Goal: Information Seeking & Learning: Learn about a topic

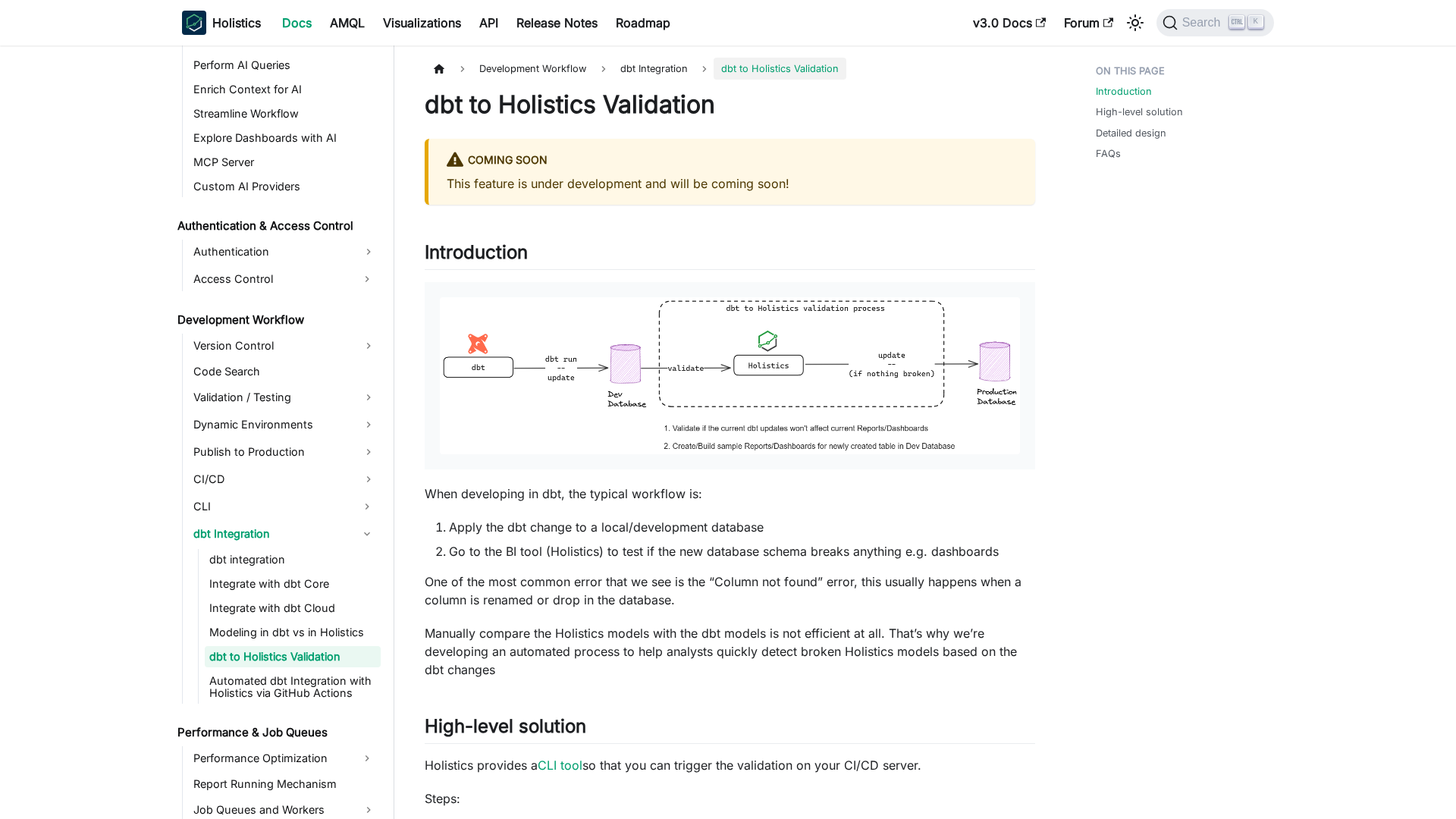
scroll to position [897, 0]
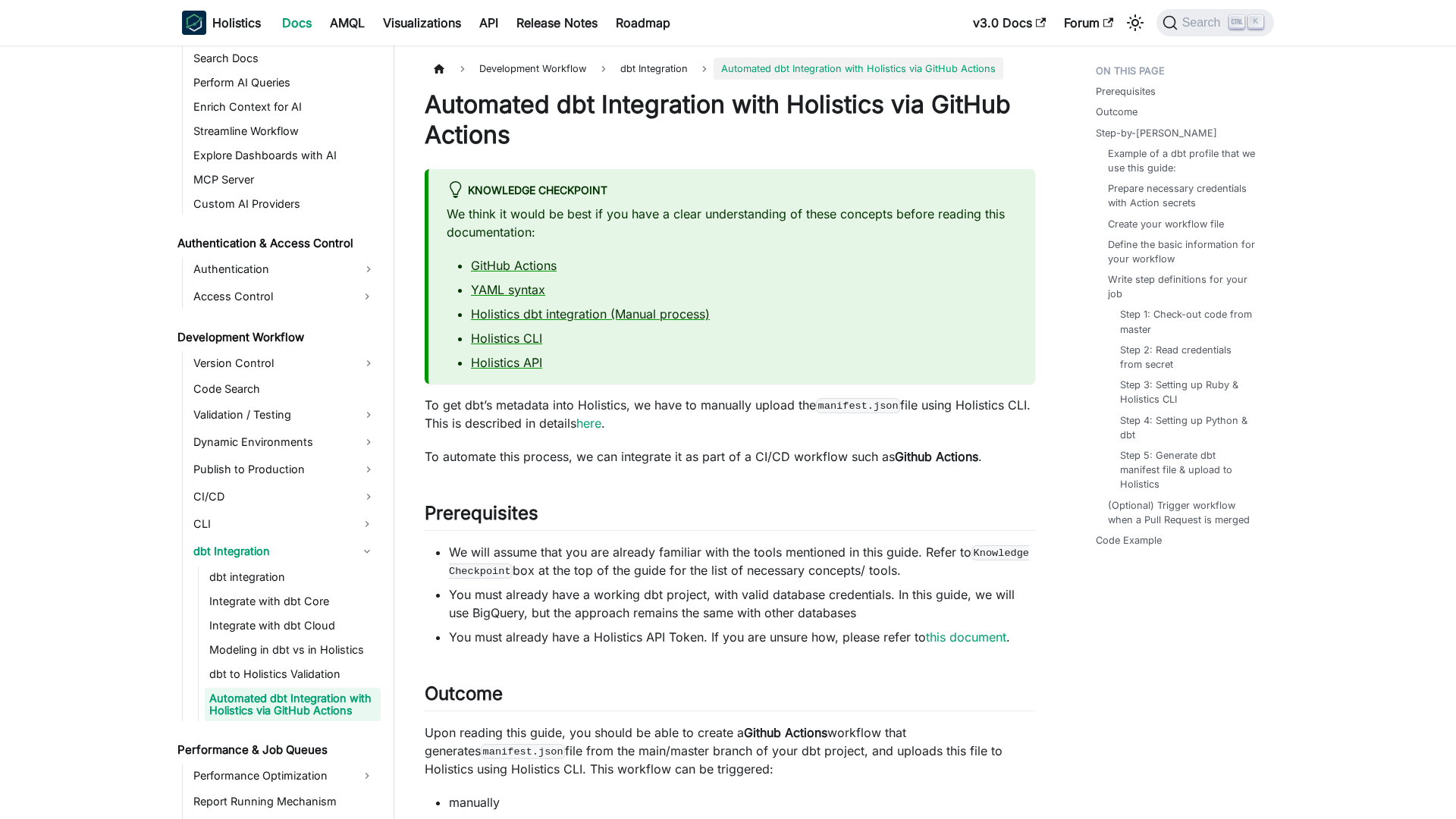
scroll to position [934, 0]
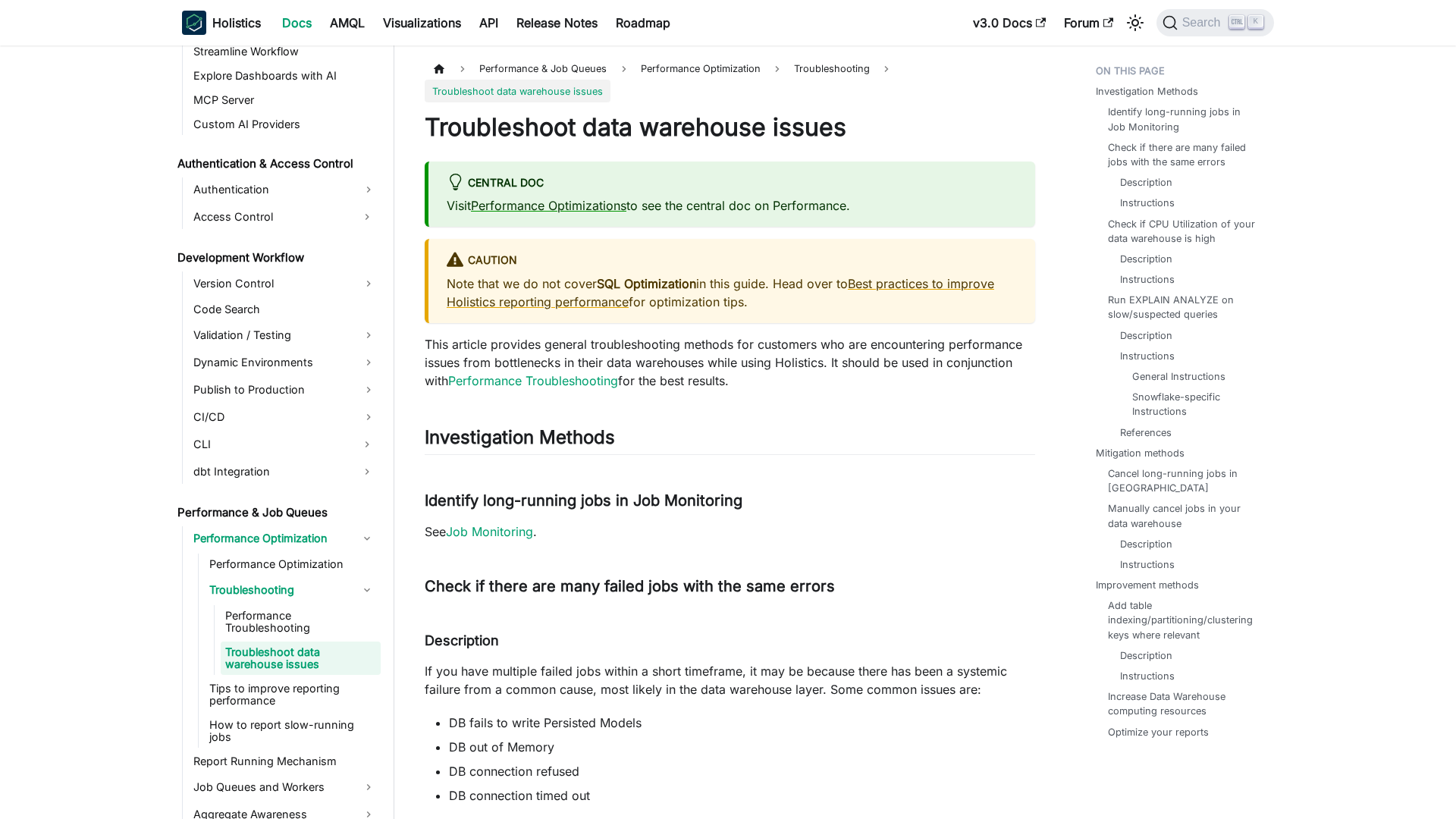
scroll to position [967, 0]
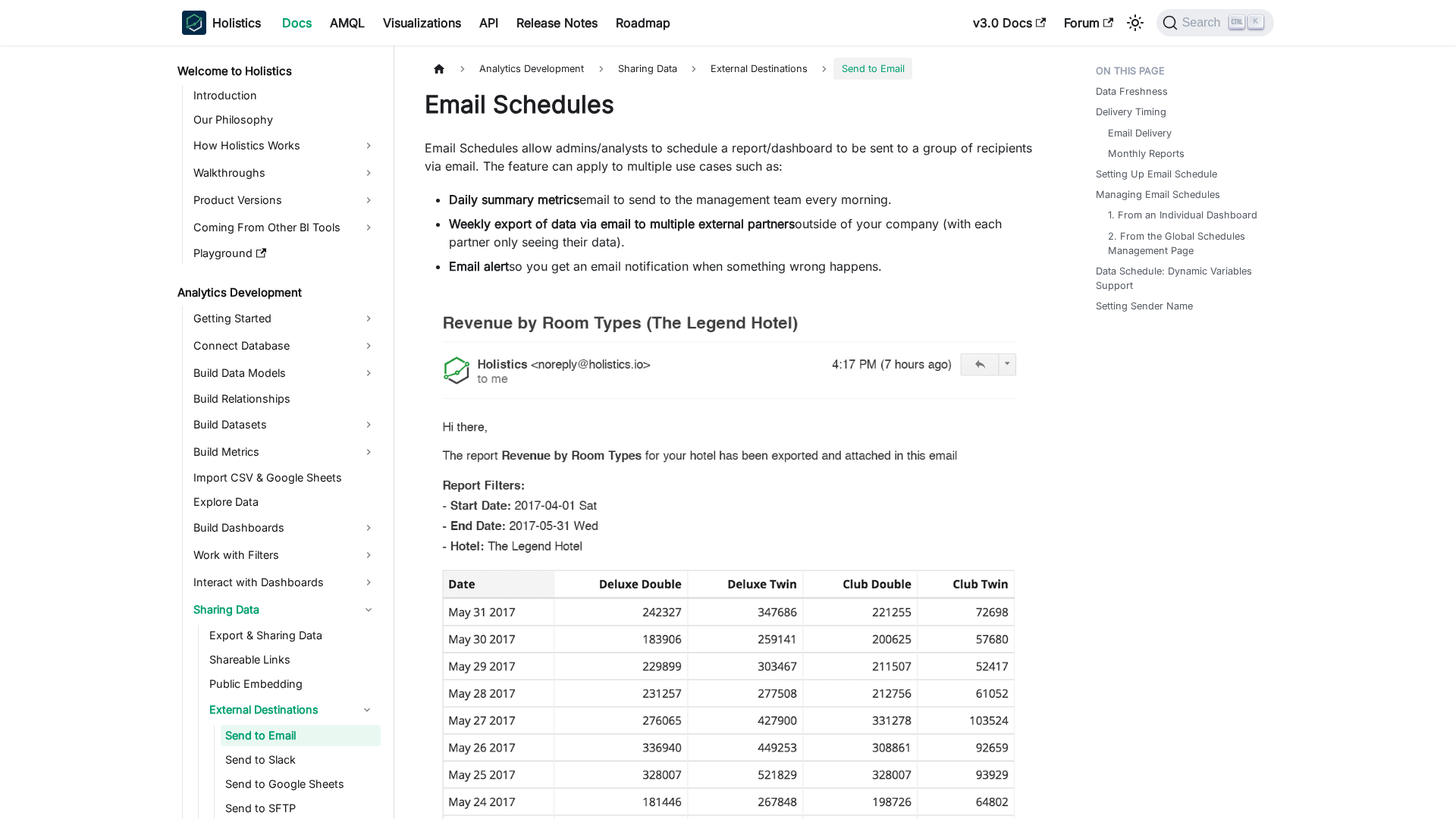
scroll to position [82, 0]
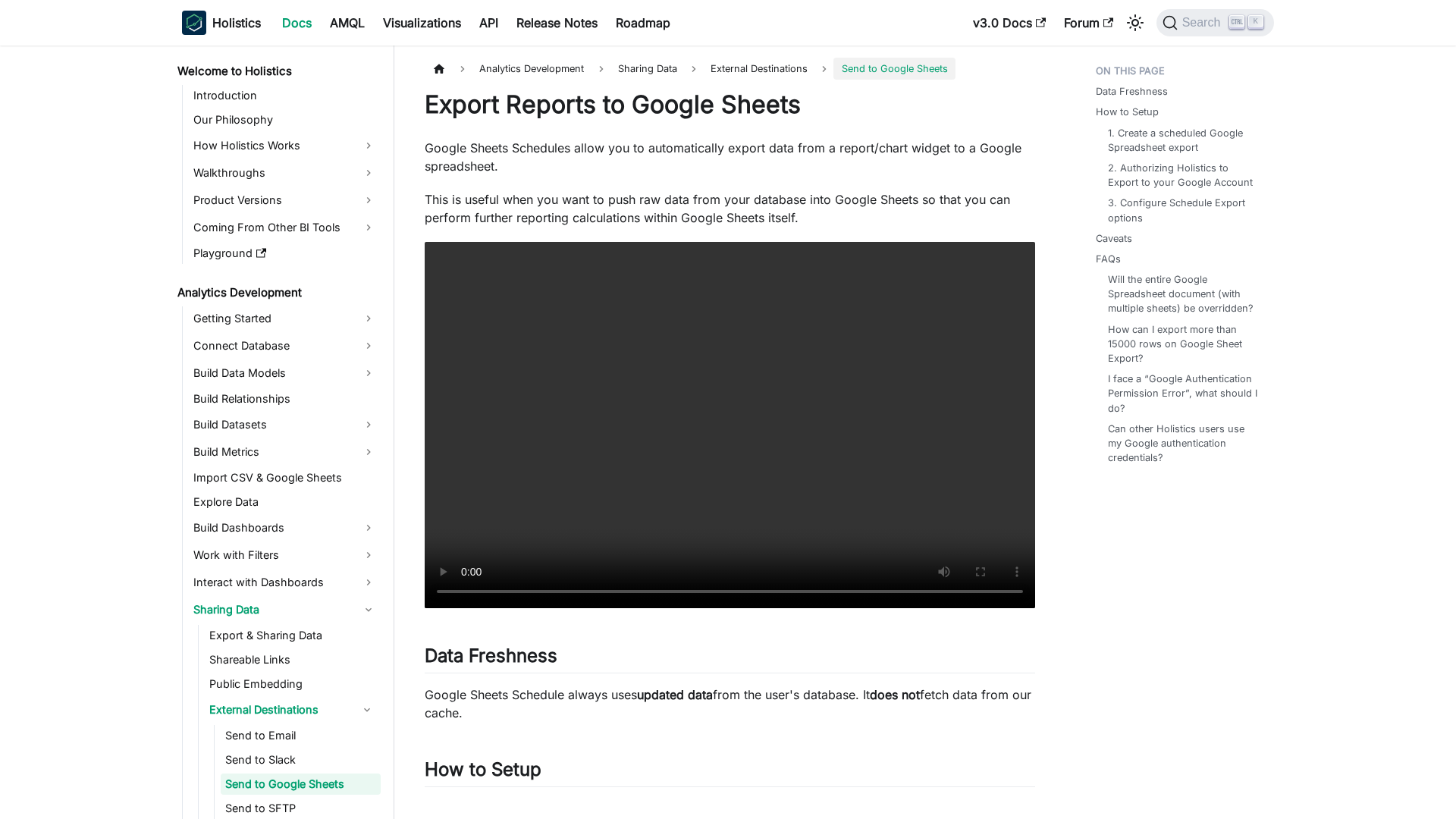
scroll to position [131, 0]
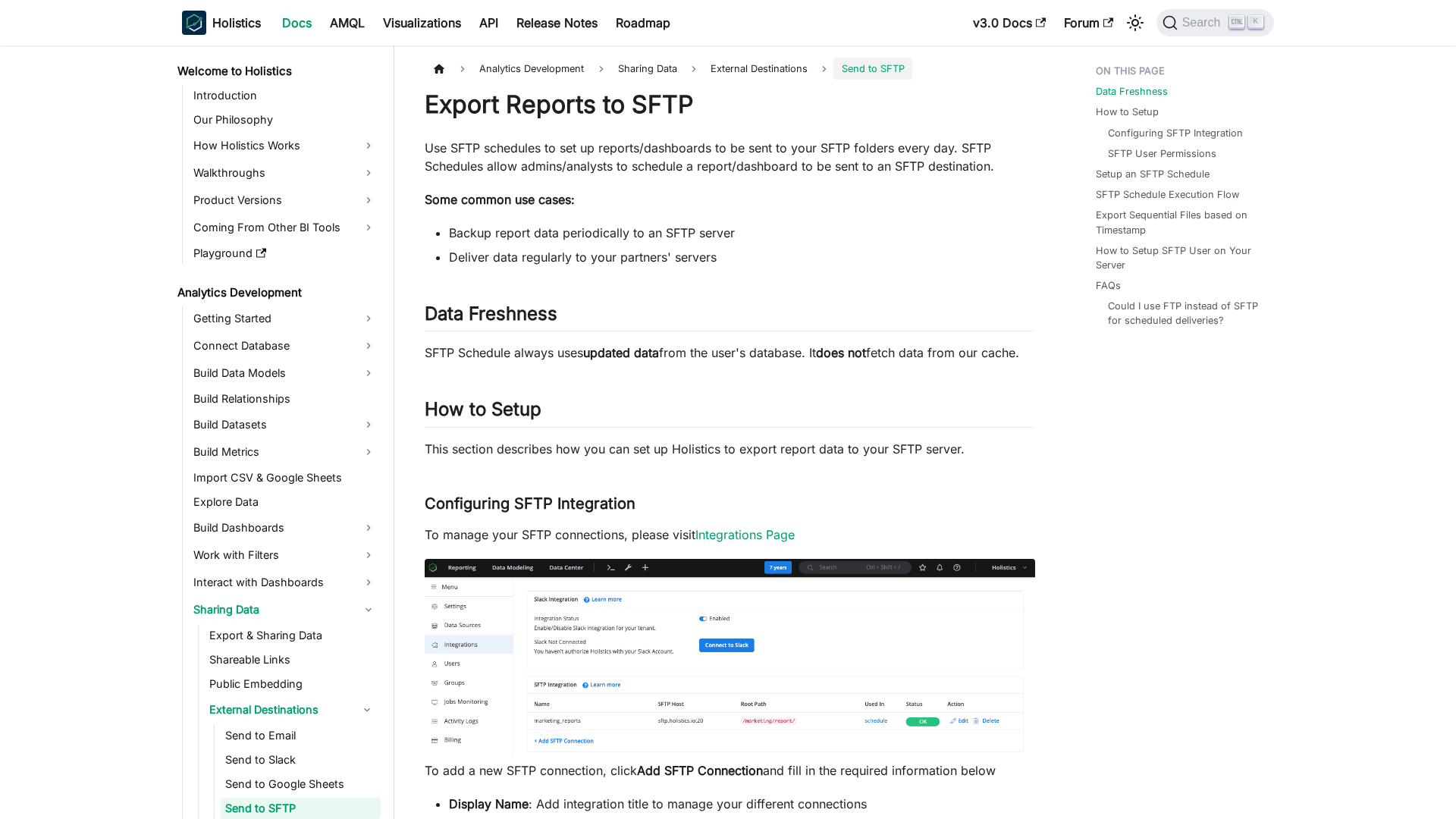
scroll to position [154, 0]
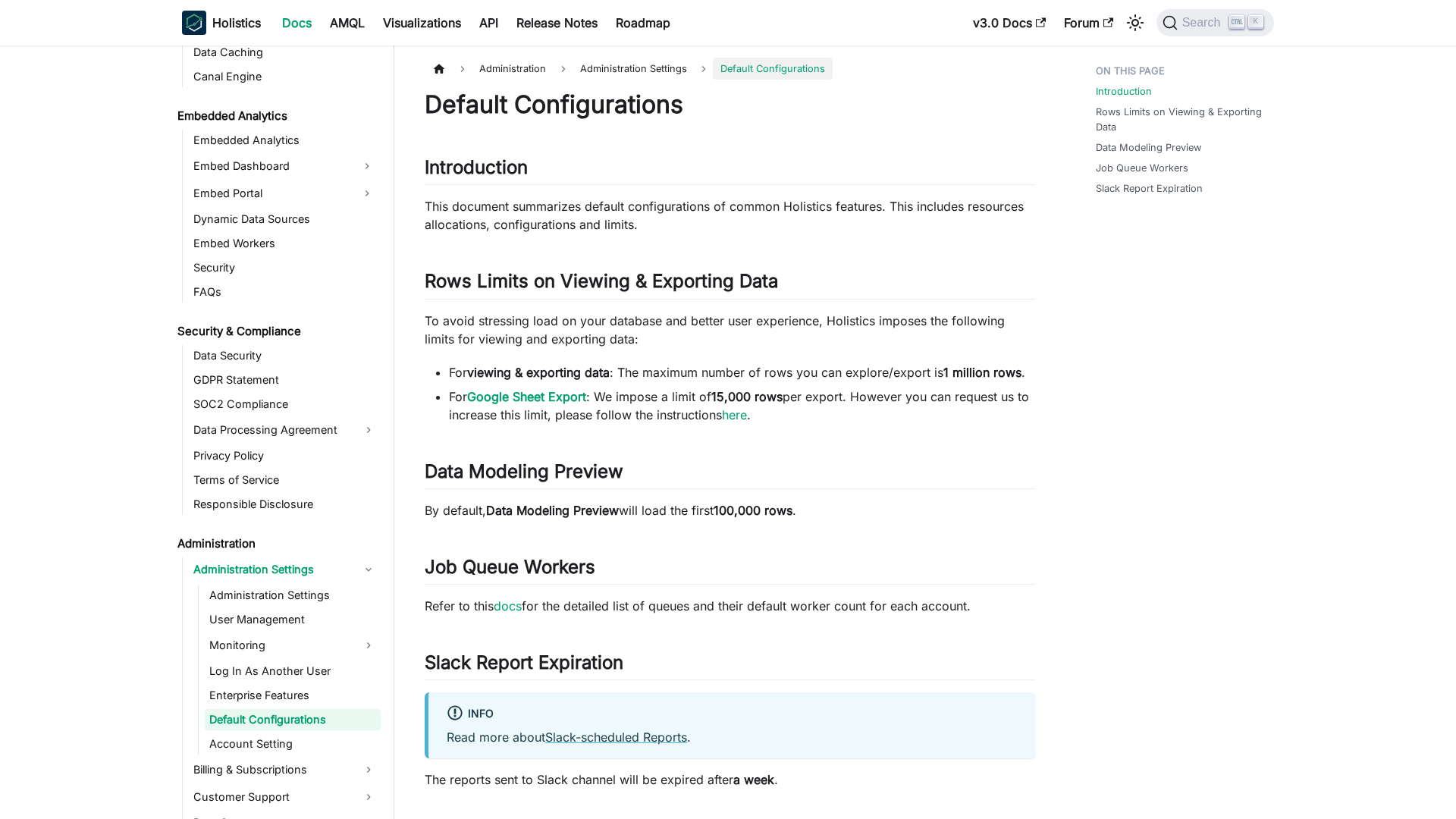
scroll to position [1614, 0]
